Goal: Navigation & Orientation: Find specific page/section

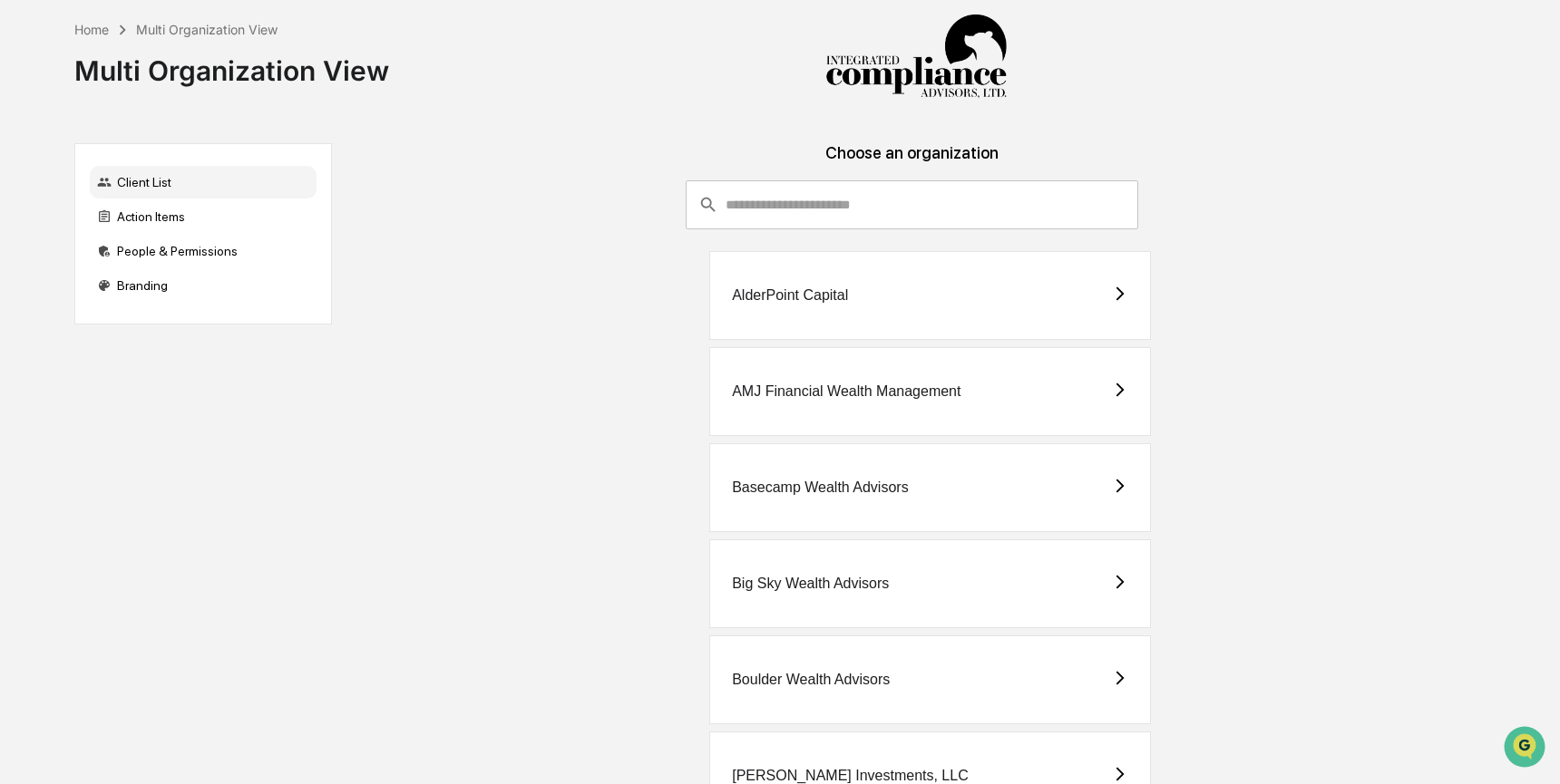
click at [905, 189] on input "consultant-dashboard__filter-organizations-search-bar" at bounding box center [932, 205] width 412 height 49
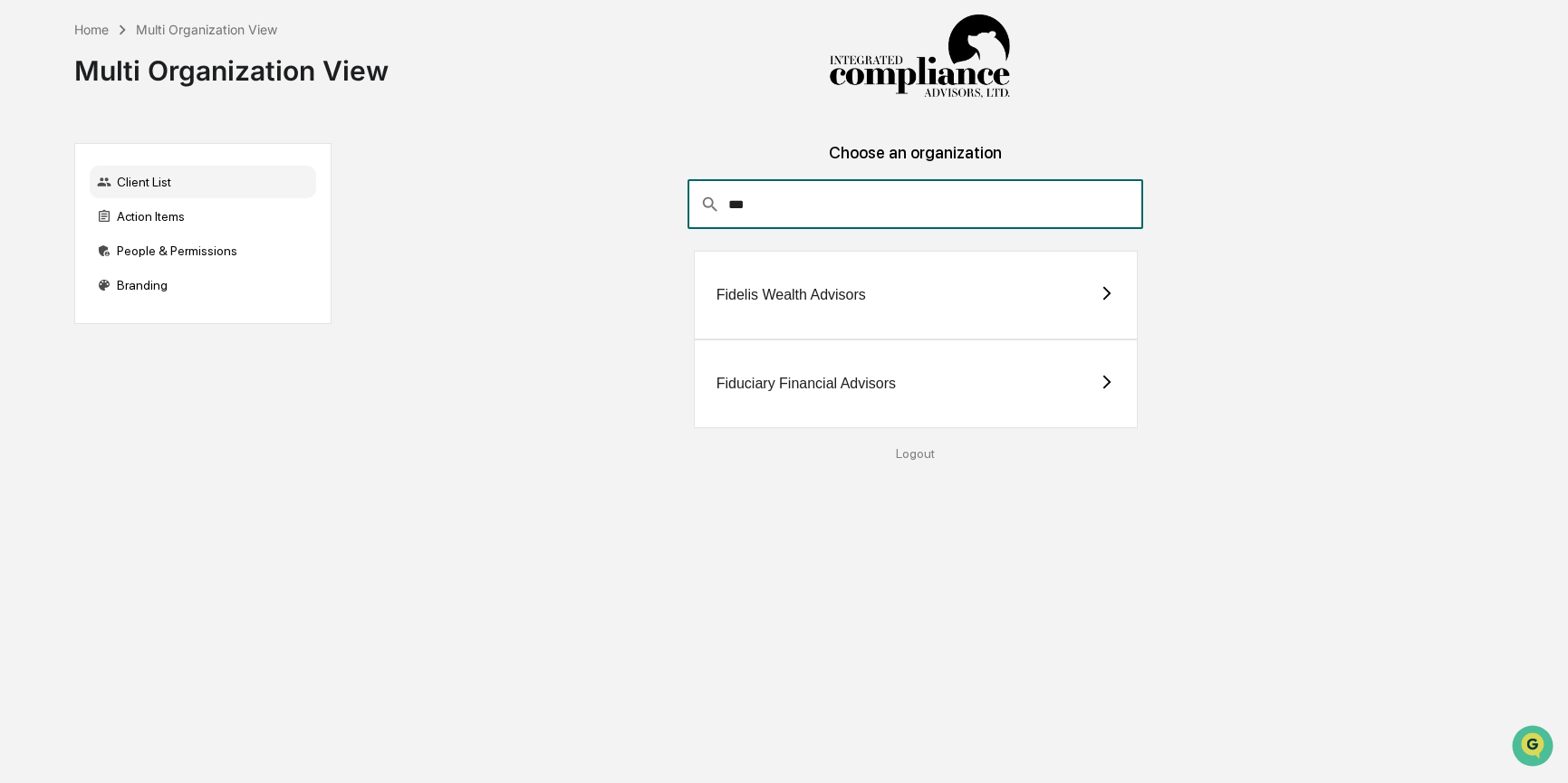
type input "***"
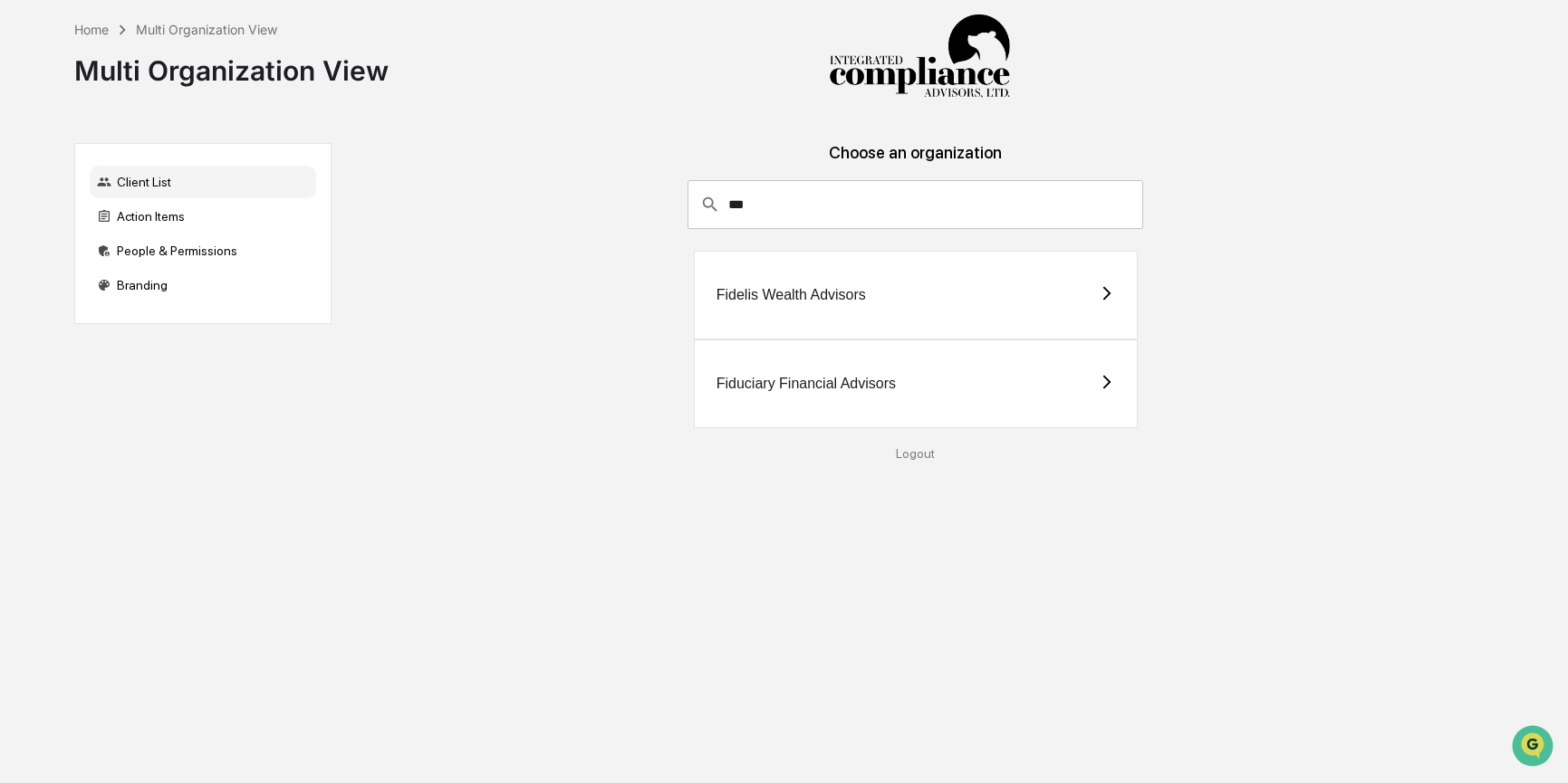
click at [776, 391] on div "Fiduciary Financial Advisors" at bounding box center [806, 384] width 180 height 17
